Goal: Transaction & Acquisition: Purchase product/service

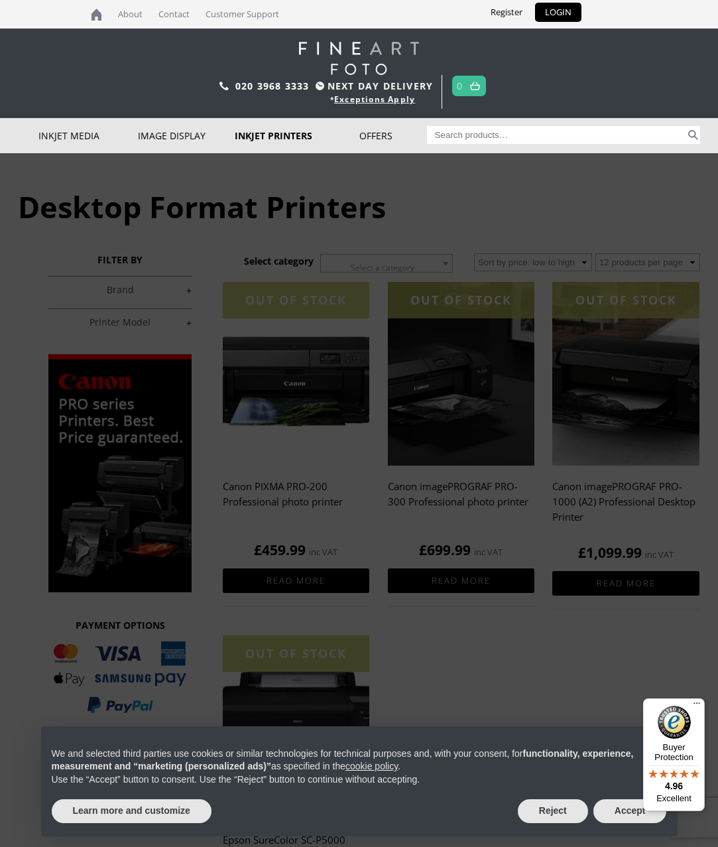
click at [0, 0] on link "Inkjet Fine Art Paper" at bounding box center [0, 0] width 0 height 0
click at [0, 0] on img at bounding box center [0, 0] width 0 height 0
click at [608, 823] on button "Accept" at bounding box center [631, 811] width 74 height 24
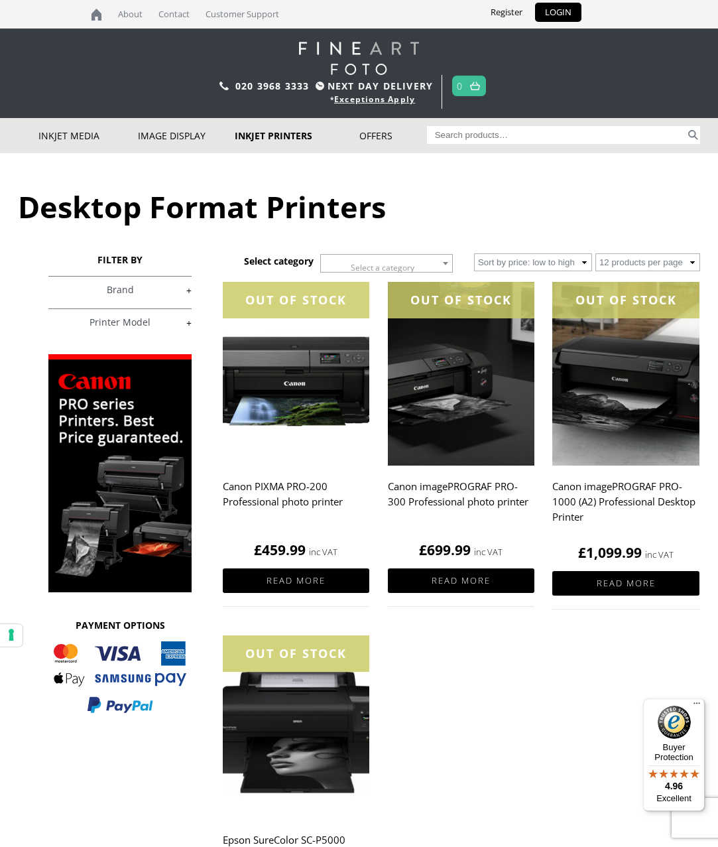
click at [626, 817] on ul "OUT OF STOCK Canon PIXMA PRO-200 Professional photo printer £ 459.99 inc VAT Re…" at bounding box center [462, 650] width 478 height 737
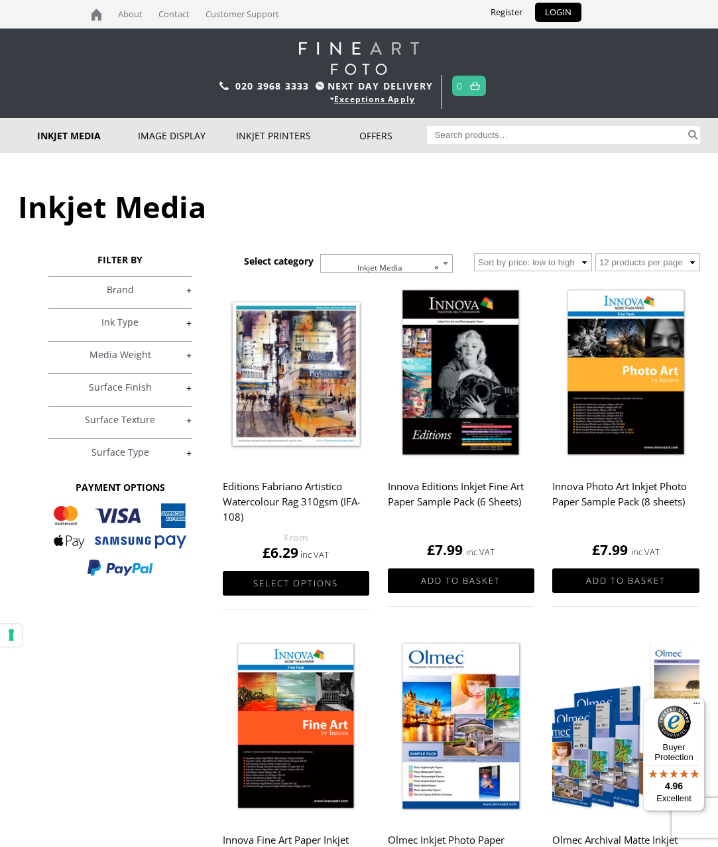
click at [190, 293] on link "+" at bounding box center [119, 290] width 143 height 13
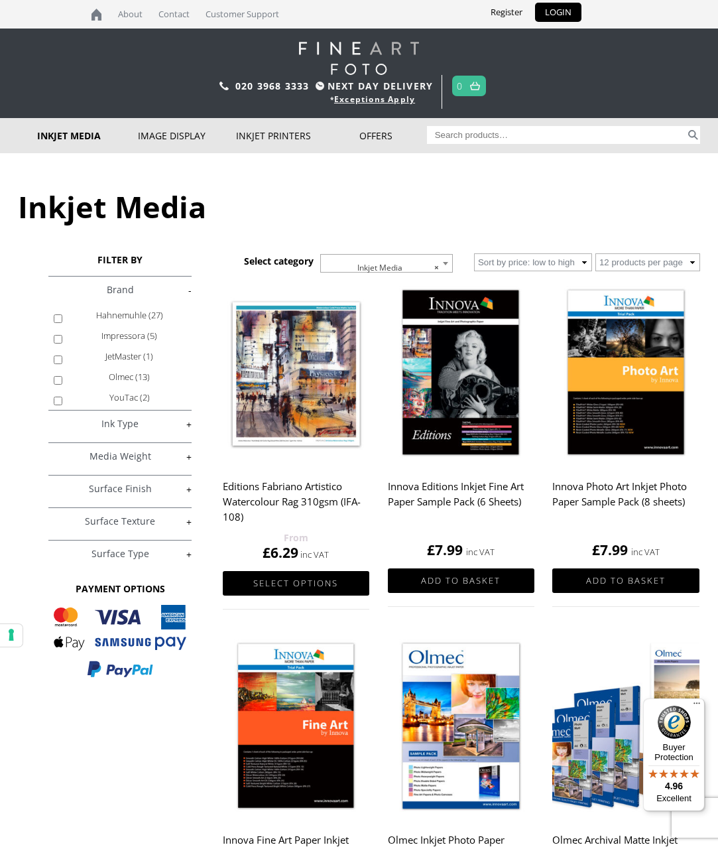
scroll to position [139, 0]
click at [118, 326] on label "Hahnemuhle (27)" at bounding box center [129, 315] width 115 height 21
click at [62, 323] on input "Hahnemuhle (27)" at bounding box center [58, 318] width 9 height 9
checkbox input "true"
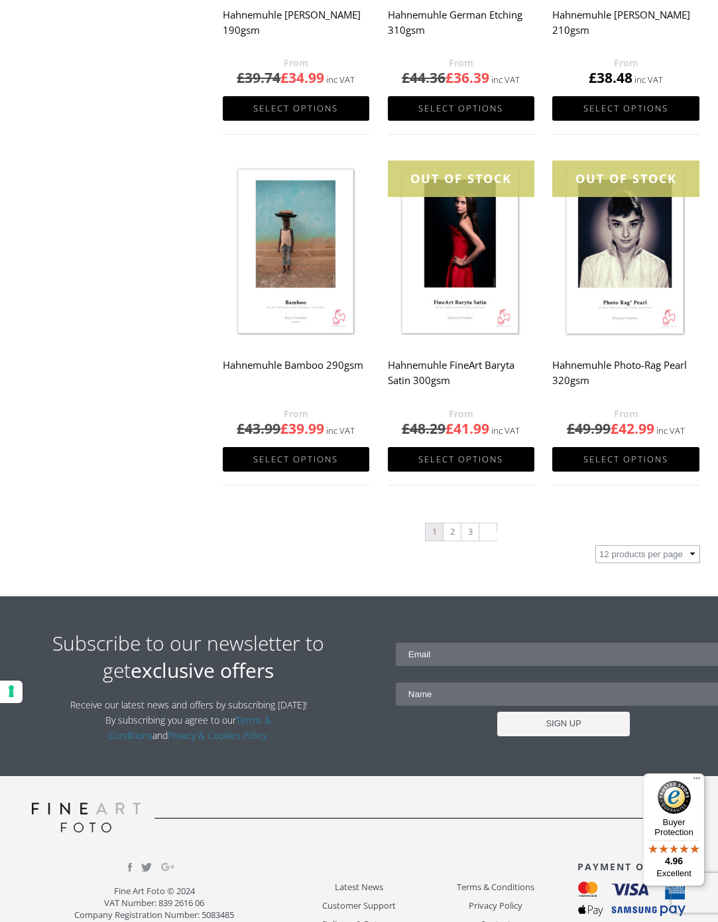
scroll to position [1154, 0]
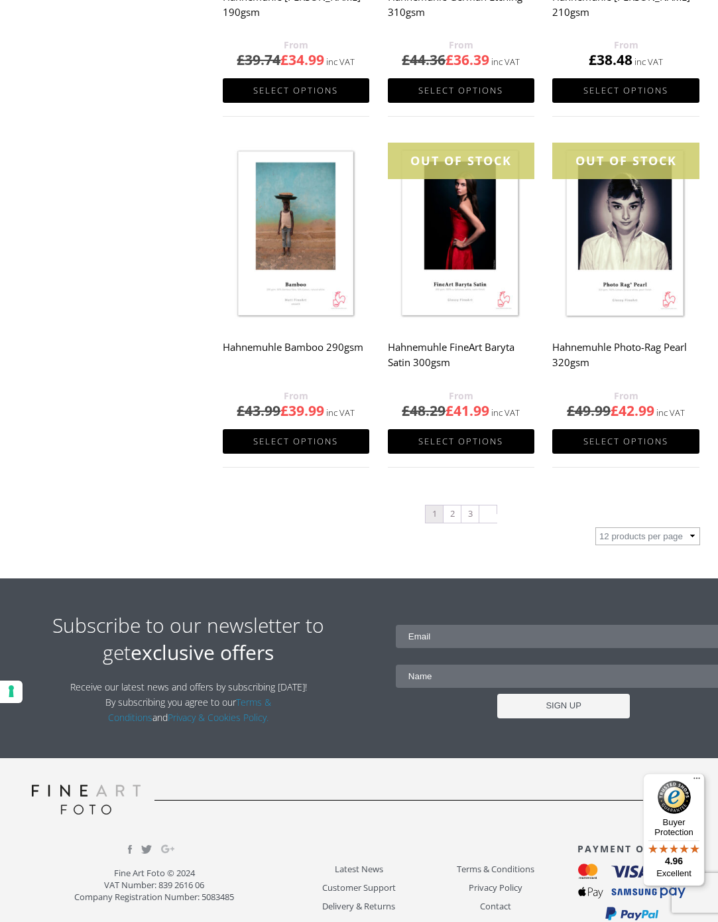
click at [472, 520] on link "3" at bounding box center [470, 514] width 17 height 17
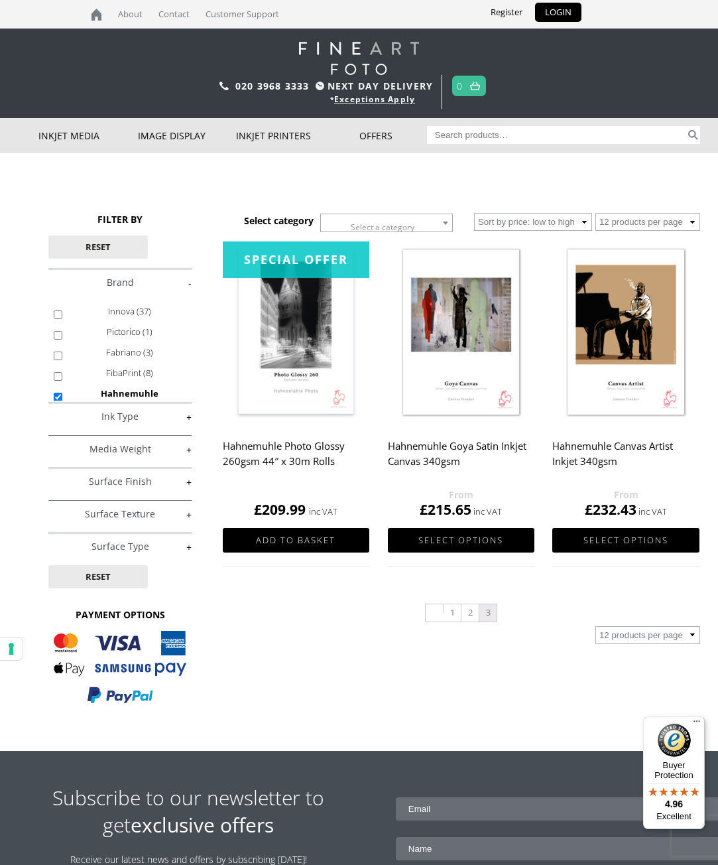
click at [470, 617] on link "2" at bounding box center [470, 612] width 17 height 17
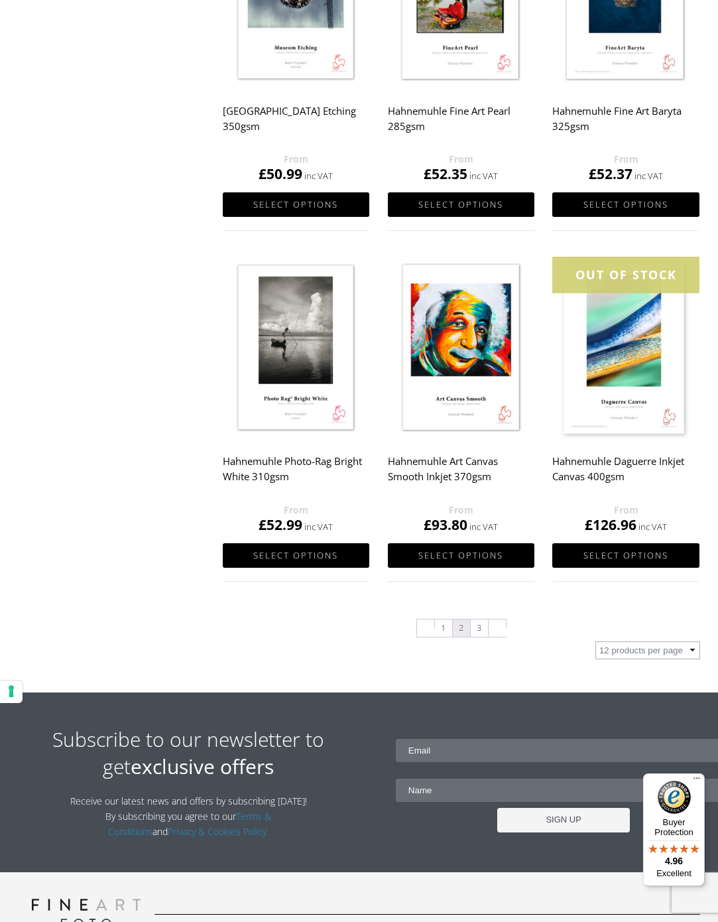
scroll to position [1046, 0]
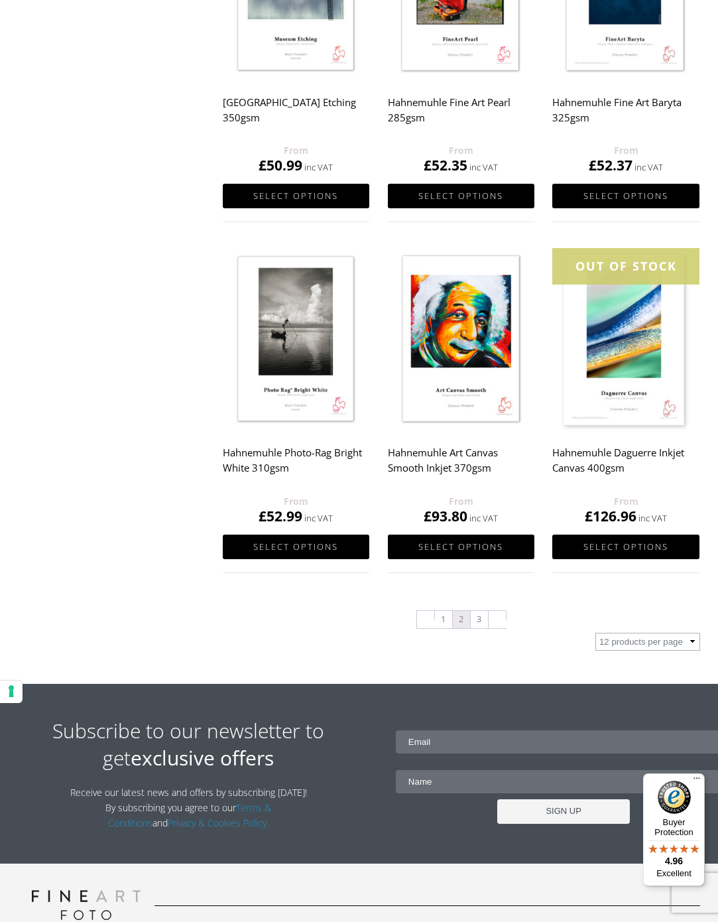
click at [437, 624] on link "1" at bounding box center [443, 619] width 17 height 17
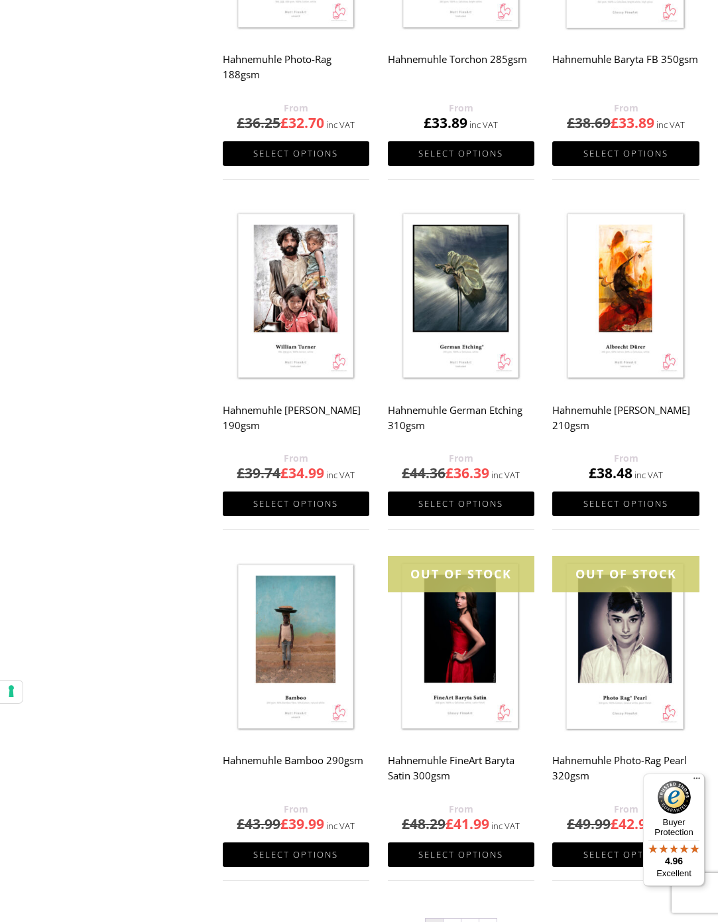
scroll to position [742, 0]
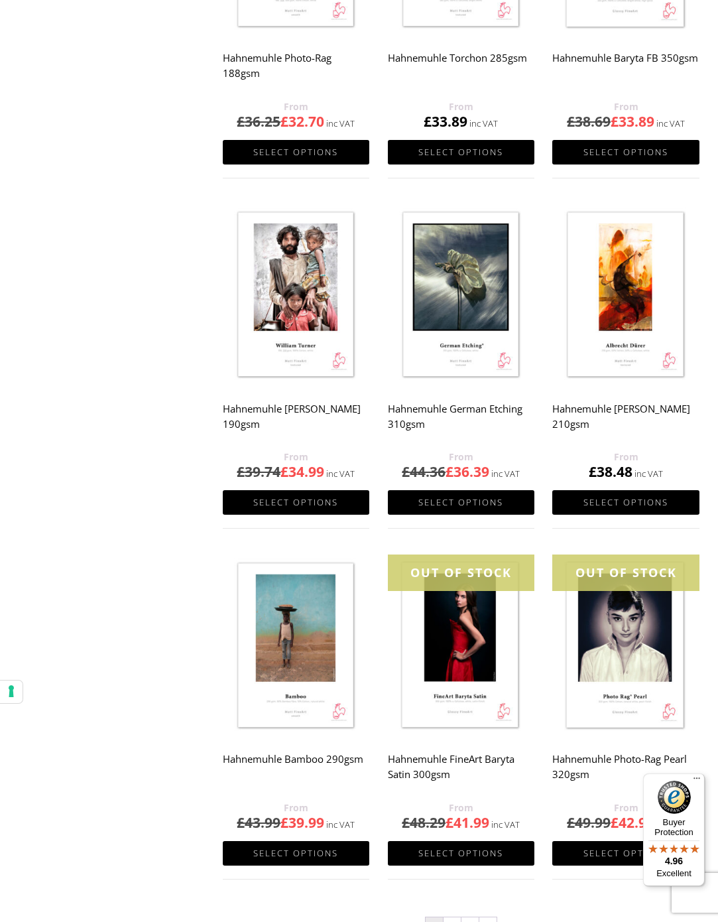
click at [473, 416] on h2 "Hahnemuhle German Etching 310gsm" at bounding box center [461, 422] width 147 height 53
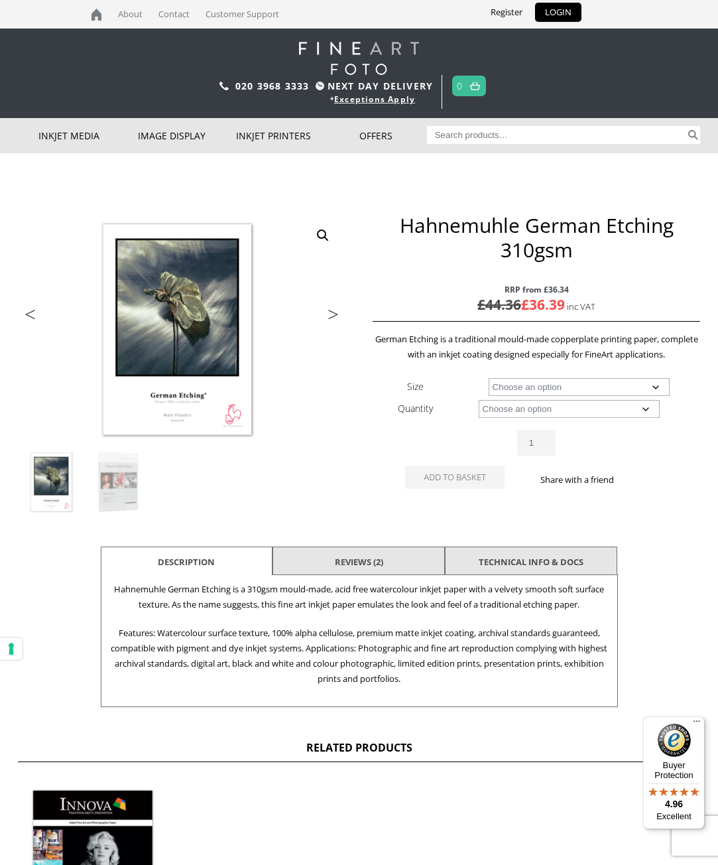
click at [611, 388] on select "Choose an option A4 Sheet A3 Sheet A3+ Sheet A2 Sheet 17" Wide Roll 24" Wide Ro…" at bounding box center [580, 387] width 182 height 18
select select "a3-sheet"
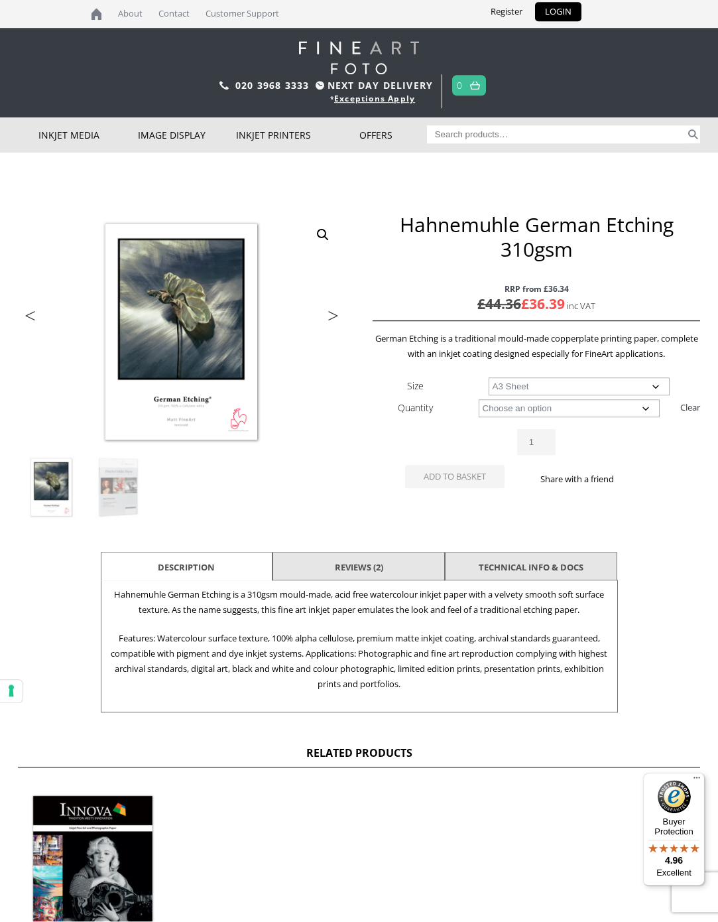
scroll to position [1, 0]
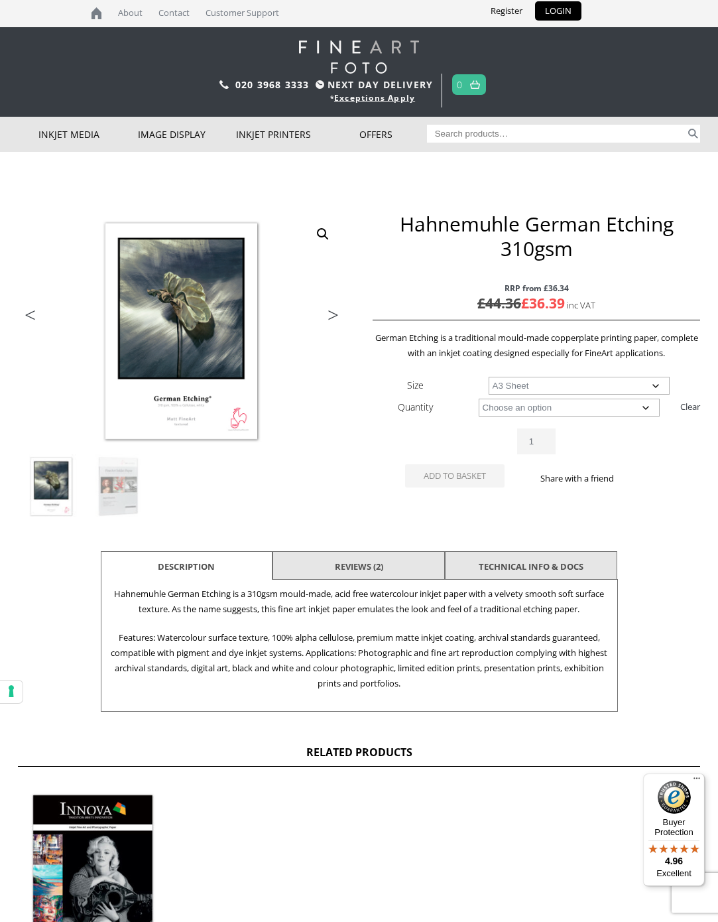
click at [635, 409] on select "Choose an option 25 Sheets" at bounding box center [570, 408] width 182 height 18
select select "25-sheets"
select select "a3-sheet"
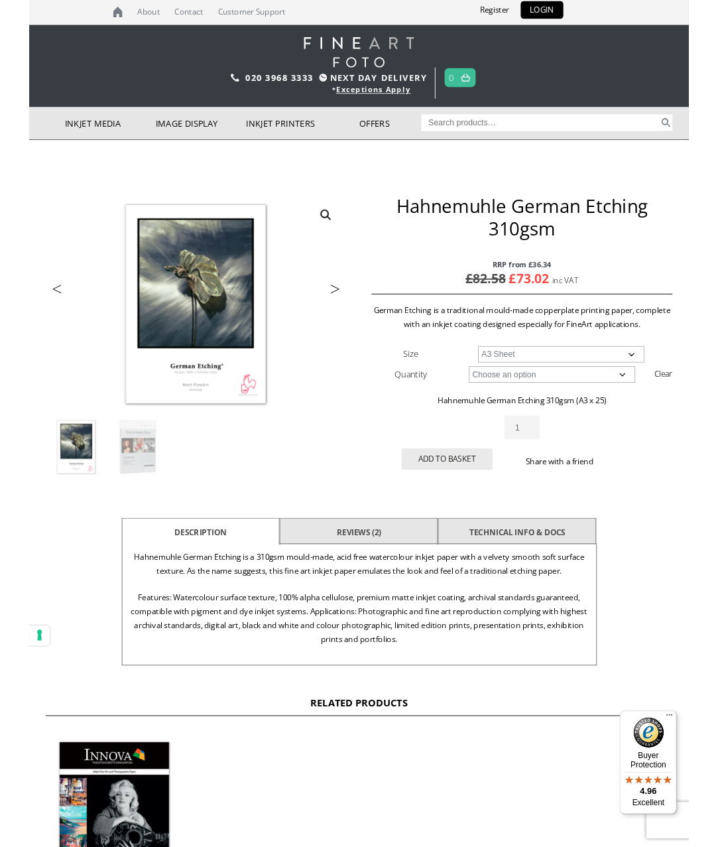
scroll to position [0, 0]
